Goal: Task Accomplishment & Management: Use online tool/utility

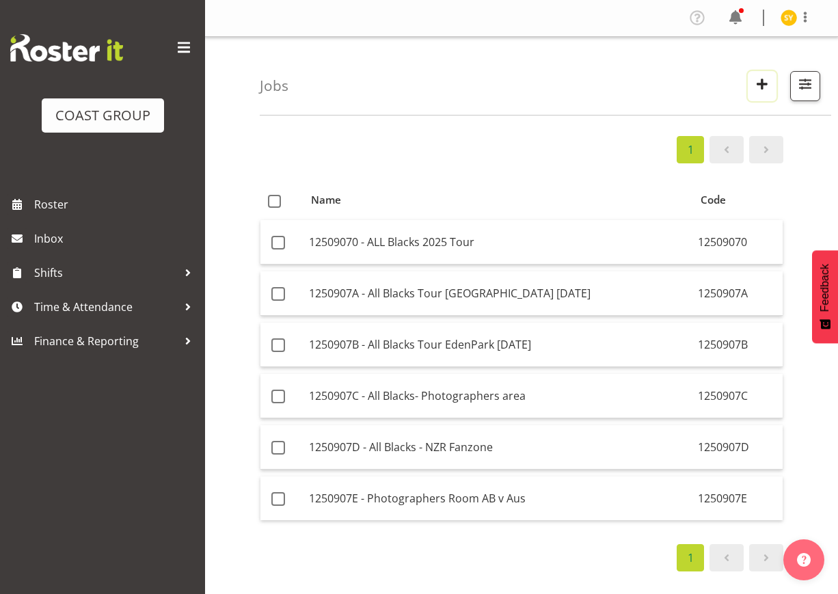
click at [756, 83] on span "button" at bounding box center [762, 84] width 18 height 18
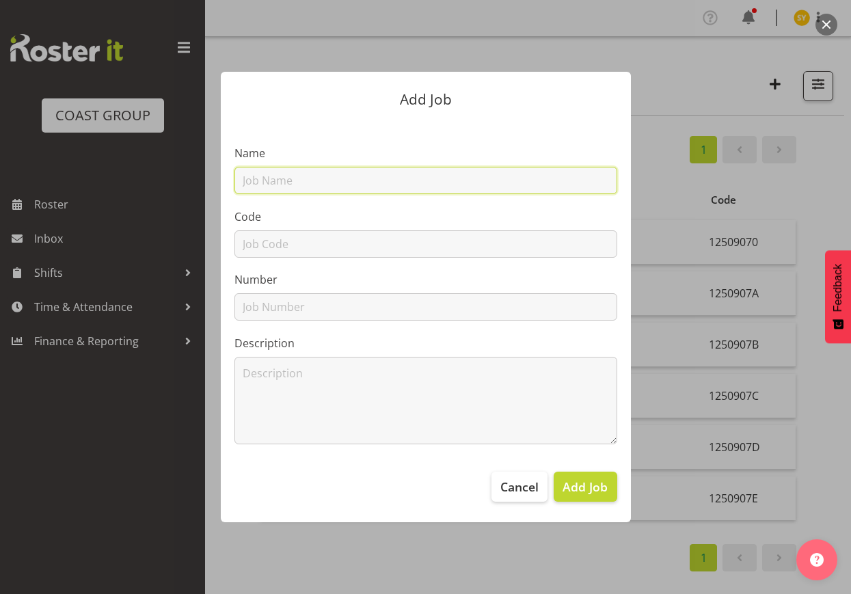
drag, startPoint x: 374, startPoint y: 173, endPoint x: 344, endPoint y: 191, distance: 34.3
click at [374, 174] on input "text" at bounding box center [425, 180] width 383 height 27
paste input "12510270"
type input "12510270"
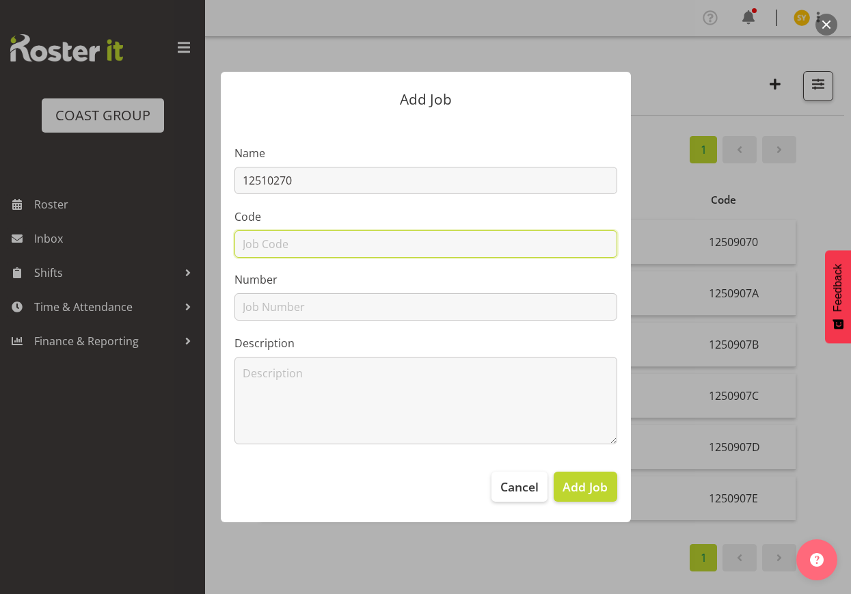
click at [270, 238] on input "text" at bounding box center [425, 243] width 383 height 27
paste input "12510270"
type input "12510270"
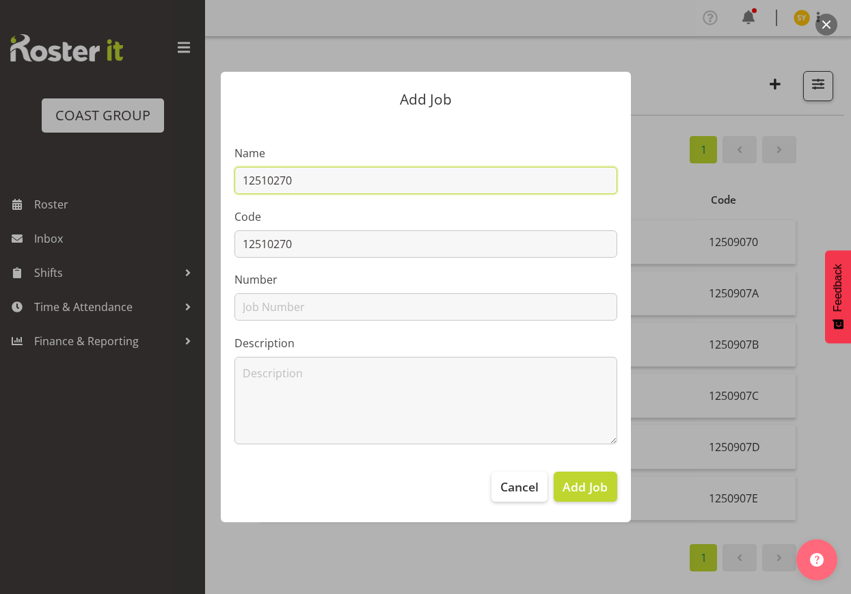
click at [356, 182] on input "12510270" at bounding box center [425, 180] width 383 height 27
paste input "UoA Annual Sports Awards 25"
drag, startPoint x: 502, startPoint y: 181, endPoint x: 106, endPoint y: 146, distance: 397.8
click at [106, 146] on div "Add Job Name 12510270 - UoA Annual Sports Awards 25 Code 12510270 Number Descri…" at bounding box center [426, 297] width 656 height 519
type input "12510270 - UoA Annual Sports Awards 25"
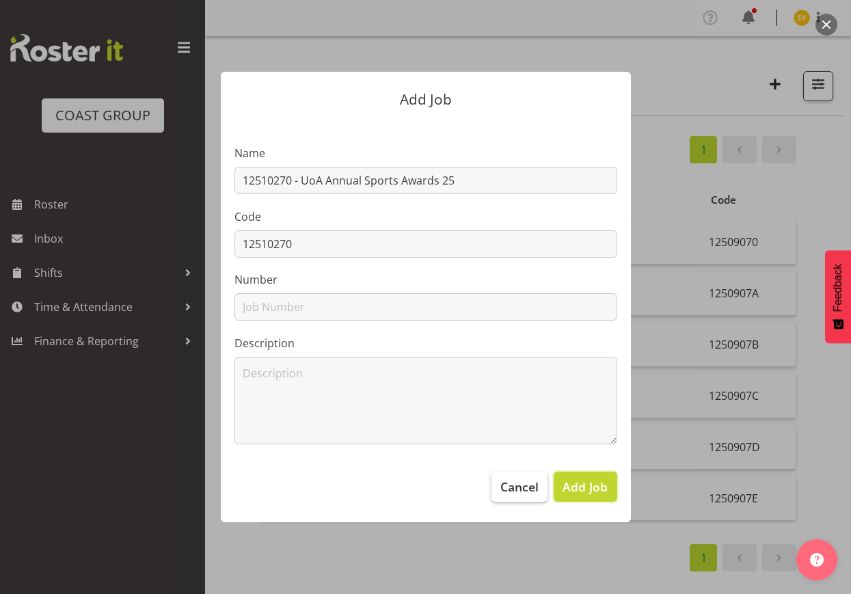
drag, startPoint x: 584, startPoint y: 489, endPoint x: 510, endPoint y: 493, distance: 73.9
click at [583, 489] on span "Add Job" at bounding box center [584, 487] width 45 height 18
